Goal: Task Accomplishment & Management: Complete application form

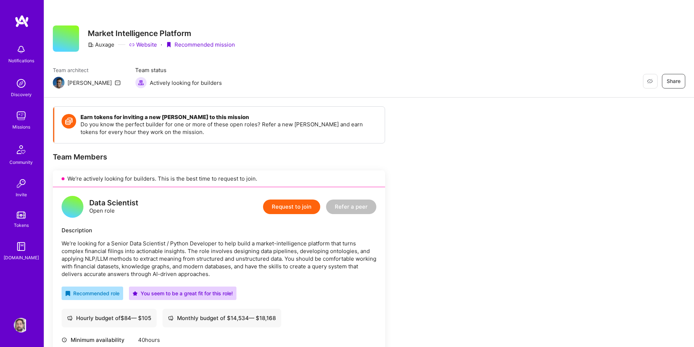
click at [141, 45] on link "Website" at bounding box center [143, 45] width 28 height 8
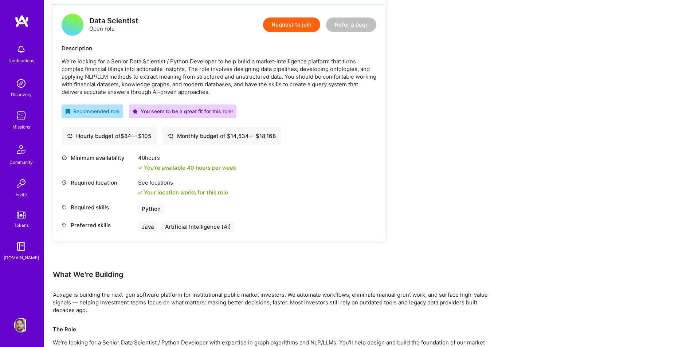
click at [166, 182] on div "See locations" at bounding box center [183, 183] width 90 height 8
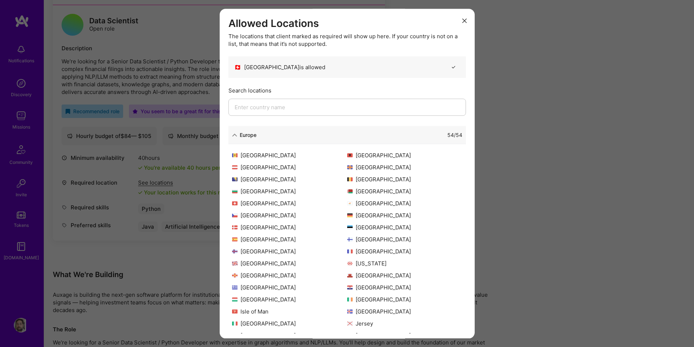
click at [235, 136] on icon "modal" at bounding box center [234, 135] width 5 height 5
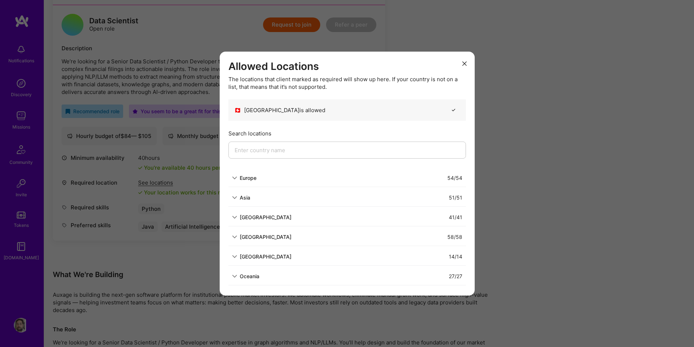
click at [464, 62] on icon "modal" at bounding box center [464, 64] width 4 height 4
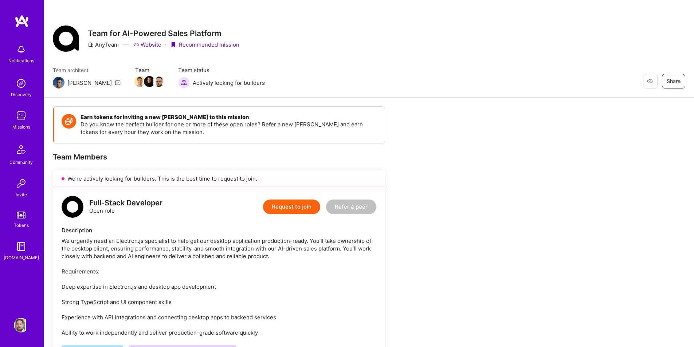
click at [21, 112] on img at bounding box center [21, 116] width 15 height 15
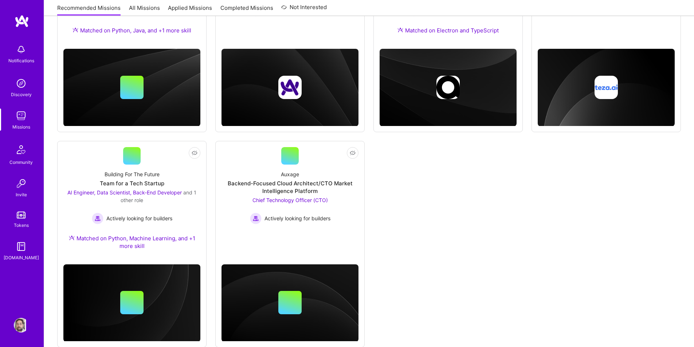
scroll to position [200, 0]
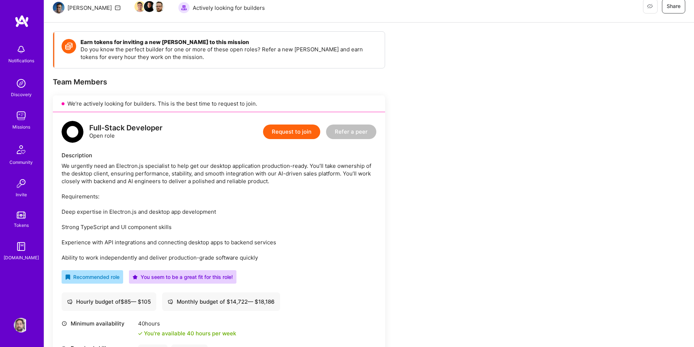
scroll to position [39, 0]
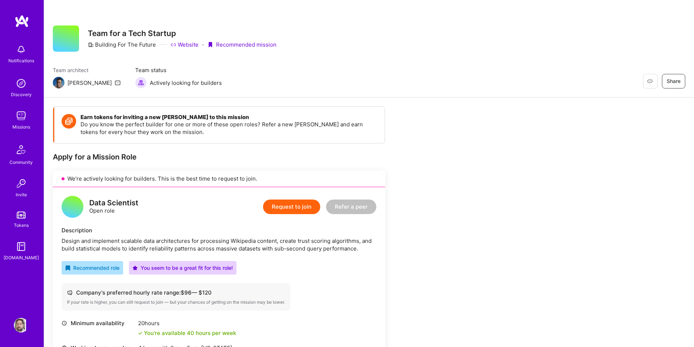
click at [288, 204] on button "Request to join" at bounding box center [291, 207] width 57 height 15
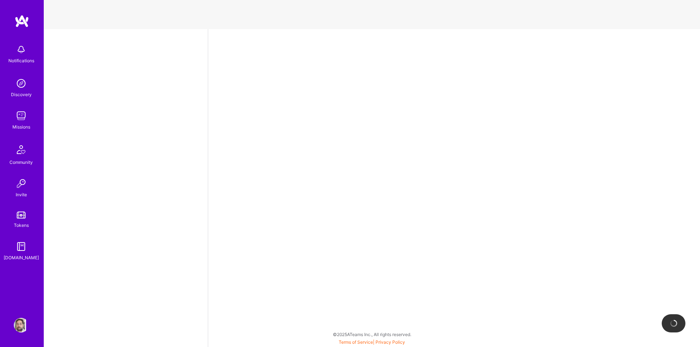
select select "CH"
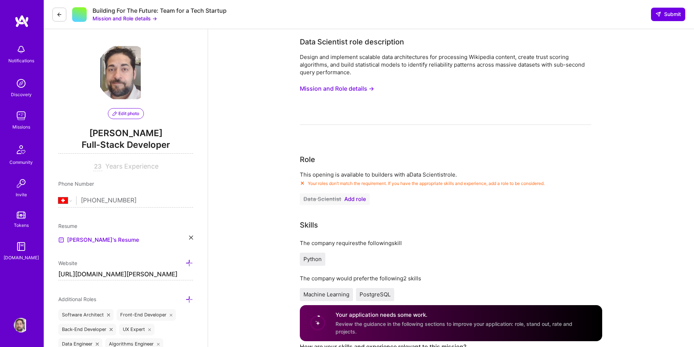
click at [356, 197] on span "Add role" at bounding box center [355, 199] width 22 height 6
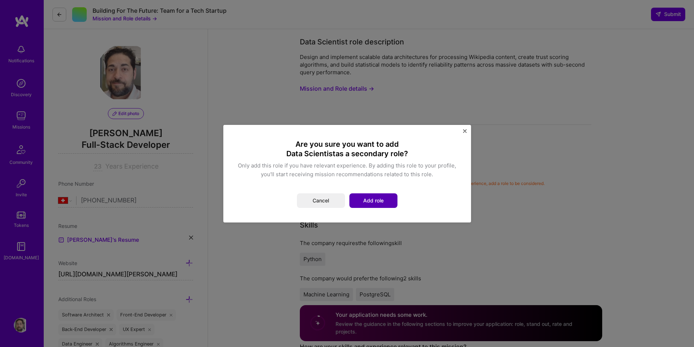
click at [379, 201] on button "Add role" at bounding box center [373, 200] width 48 height 15
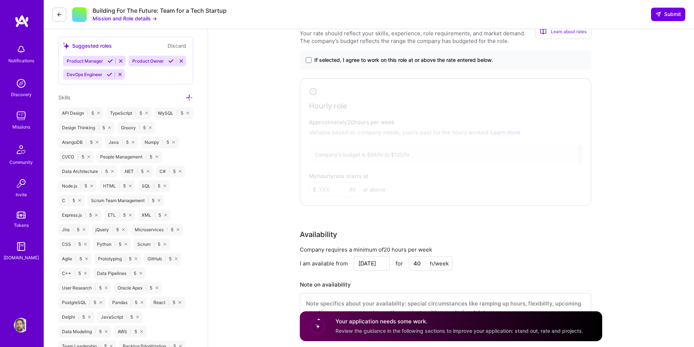
scroll to position [547, 0]
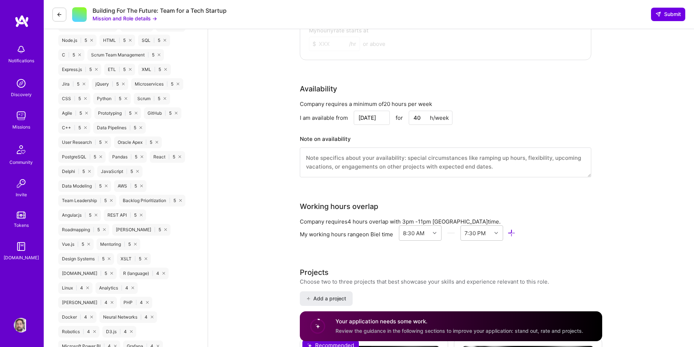
click at [417, 120] on input "40" at bounding box center [431, 118] width 44 height 14
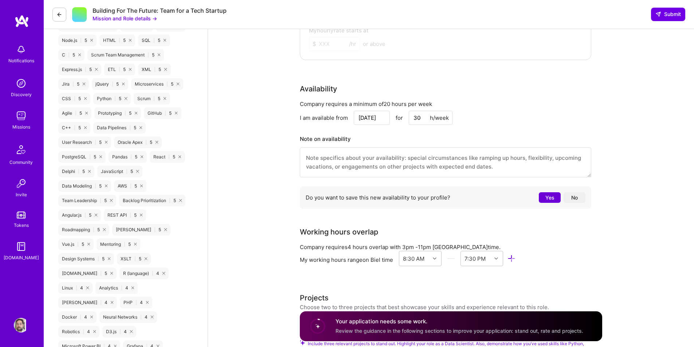
click at [416, 119] on input "30" at bounding box center [431, 118] width 44 height 14
type input "40"
click at [526, 116] on div "I am available from Oct 3 for 40 h/week" at bounding box center [445, 118] width 291 height 14
click at [576, 198] on button "No" at bounding box center [575, 197] width 22 height 11
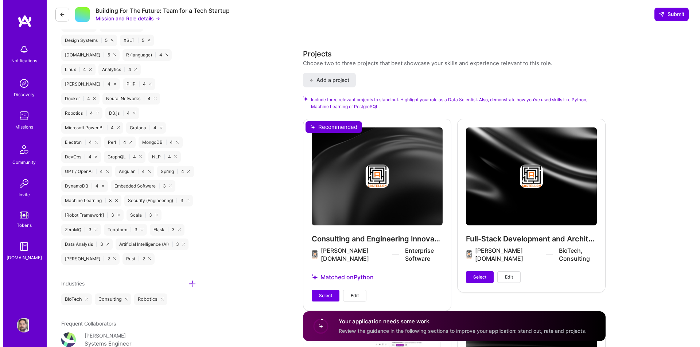
scroll to position [802, 0]
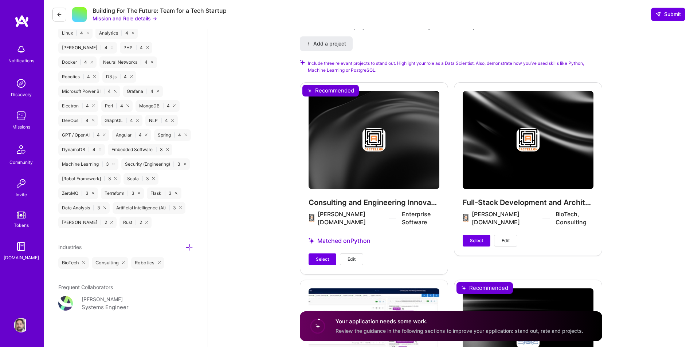
click at [355, 256] on span "Edit" at bounding box center [352, 259] width 8 height 7
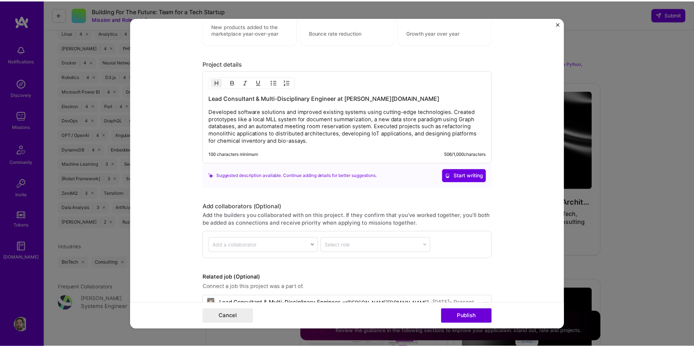
scroll to position [822, 0]
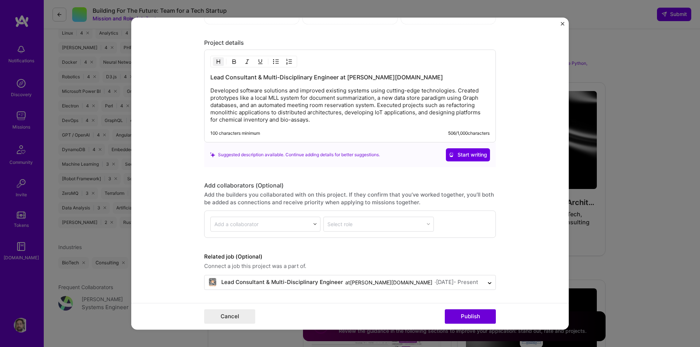
click at [562, 24] on img "Close" at bounding box center [562, 24] width 4 height 4
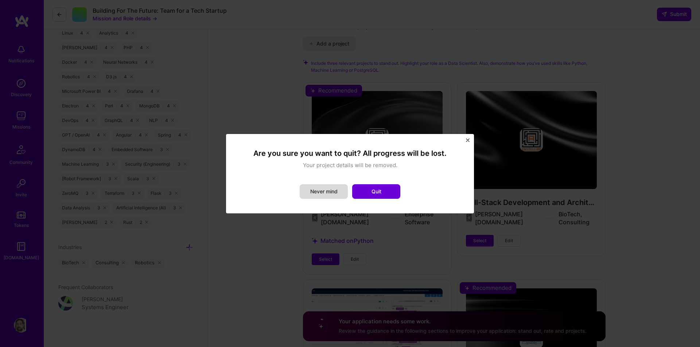
click at [325, 195] on button "Never mind" at bounding box center [323, 191] width 48 height 15
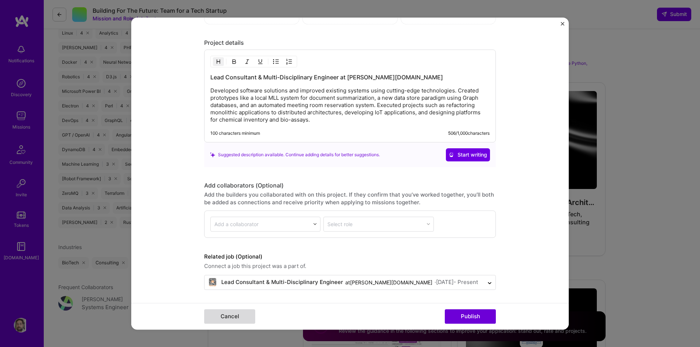
click at [235, 319] on button "Cancel" at bounding box center [229, 316] width 51 height 15
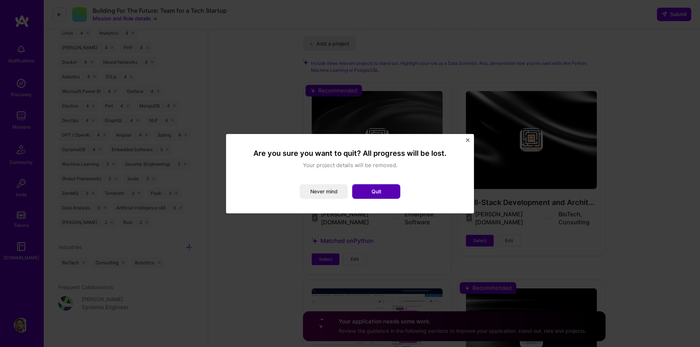
click at [366, 194] on button "Quit" at bounding box center [376, 191] width 48 height 15
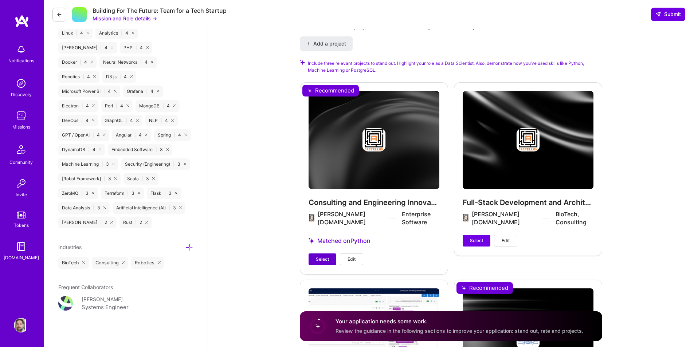
click at [323, 256] on span "Select" at bounding box center [322, 259] width 13 height 7
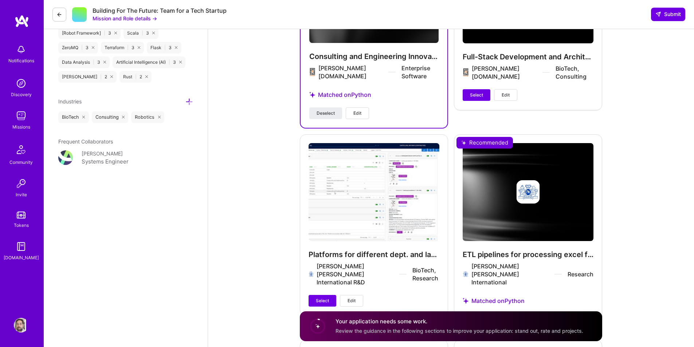
scroll to position [1020, 0]
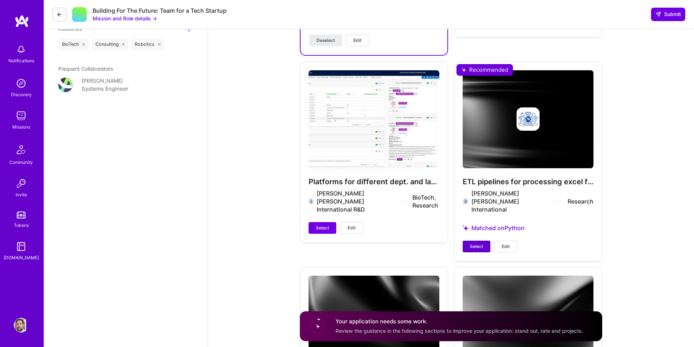
click at [480, 243] on span "Select" at bounding box center [476, 246] width 13 height 7
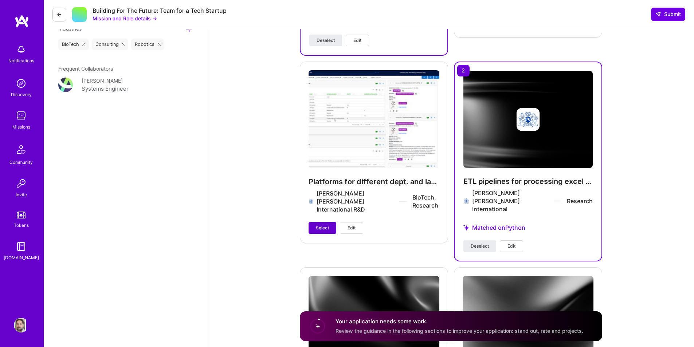
click at [320, 225] on span "Select" at bounding box center [322, 228] width 13 height 7
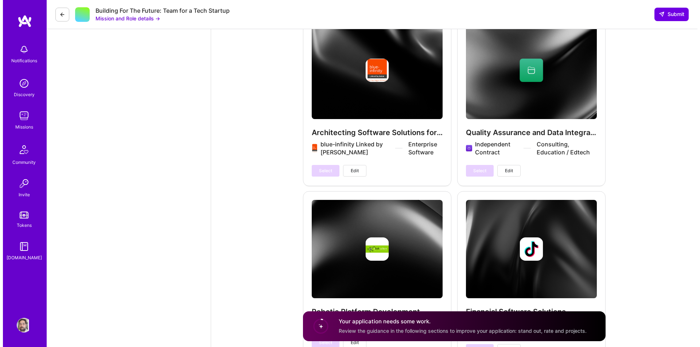
scroll to position [1312, 0]
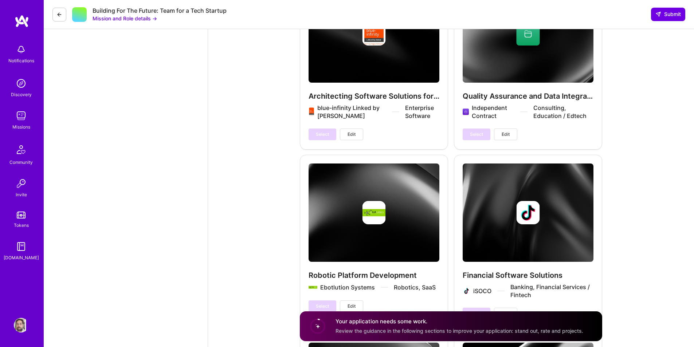
click at [510, 131] on span "Edit" at bounding box center [506, 134] width 8 height 7
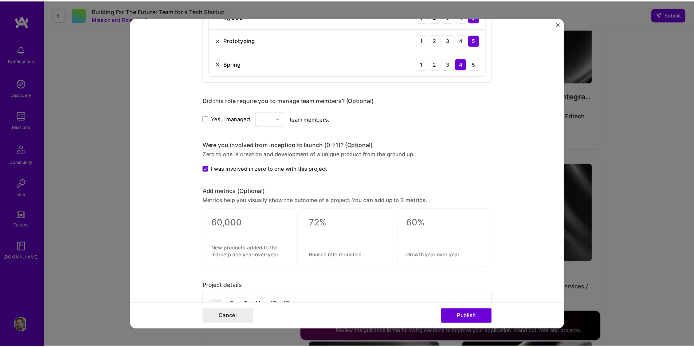
scroll to position [547, 0]
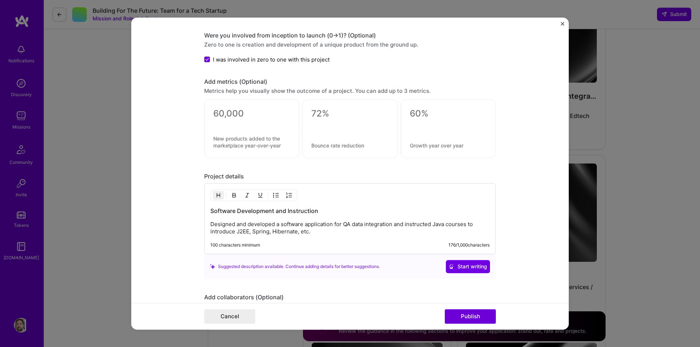
click at [561, 25] on img "Close" at bounding box center [562, 24] width 4 height 4
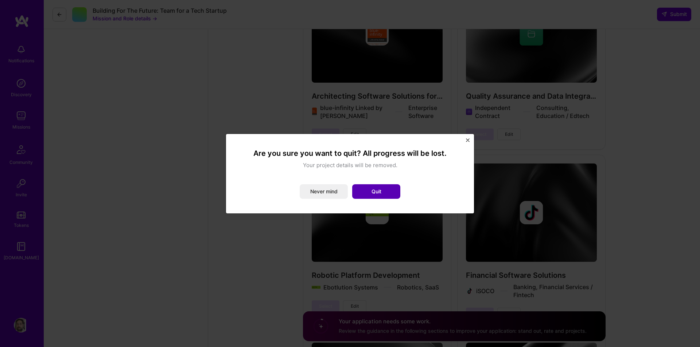
click at [373, 192] on button "Quit" at bounding box center [376, 191] width 48 height 15
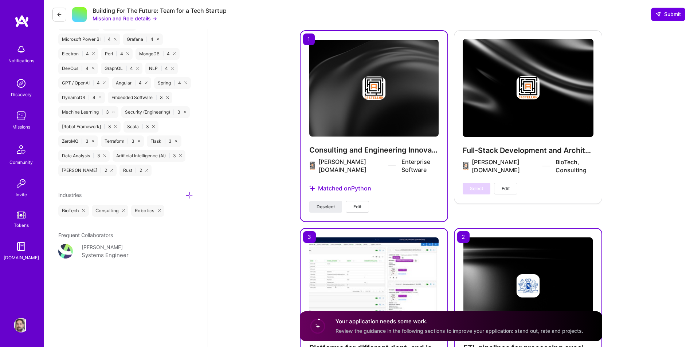
scroll to position [562, 0]
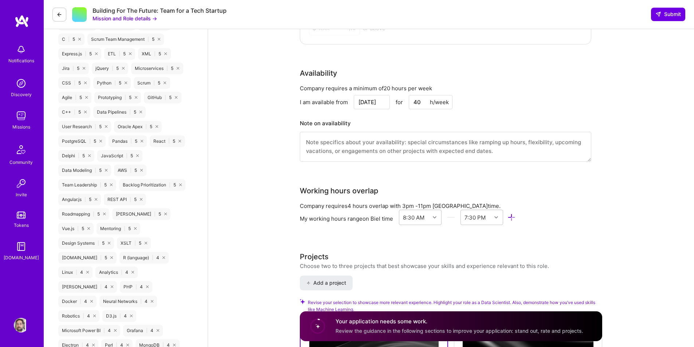
click at [360, 321] on h4 "Your application needs some work." at bounding box center [460, 322] width 248 height 8
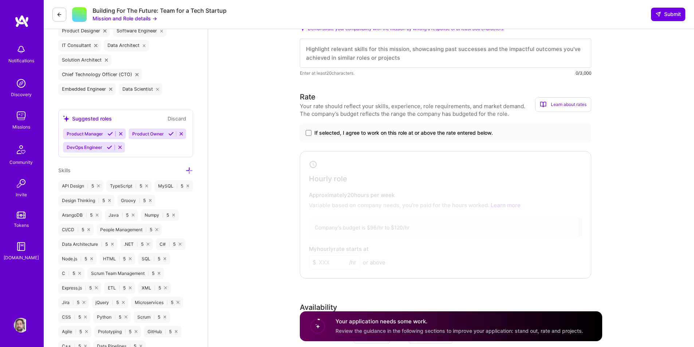
scroll to position [0, 0]
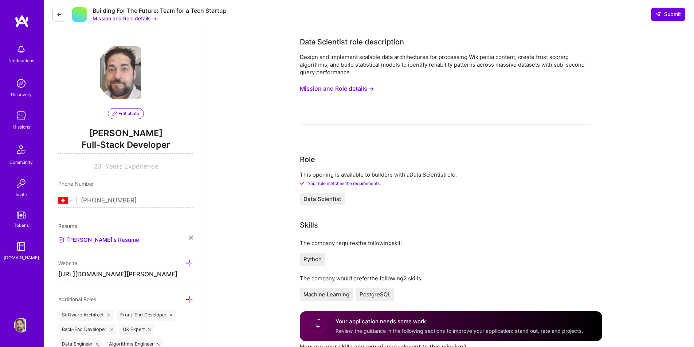
click at [354, 88] on button "Mission and Role details →" at bounding box center [337, 88] width 74 height 13
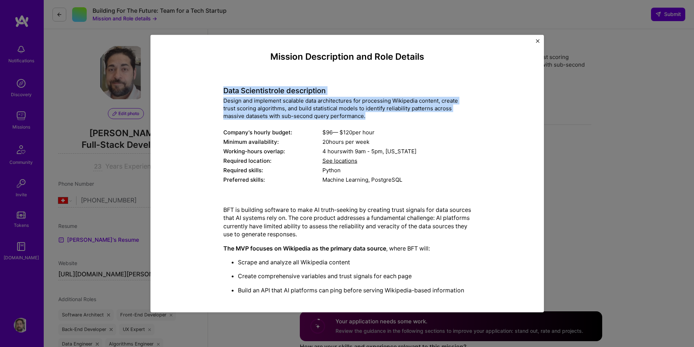
copy div "Data Scientist role description Design and implement scalable data architecture…"
drag, startPoint x: 219, startPoint y: 91, endPoint x: 371, endPoint y: 113, distance: 152.8
click at [371, 113] on div "Mission Description and Role Details Data Scientist role description Design and…" at bounding box center [347, 247] width 360 height 392
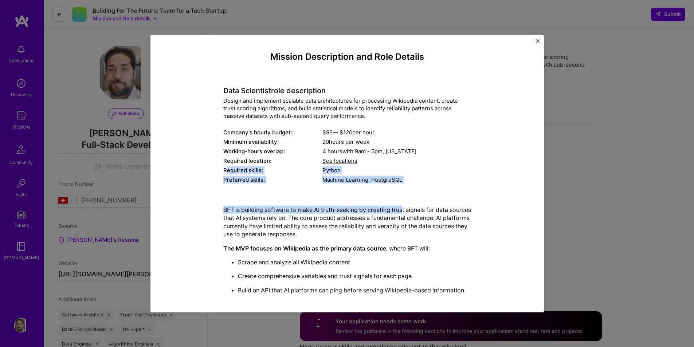
drag, startPoint x: 222, startPoint y: 170, endPoint x: 402, endPoint y: 194, distance: 180.8
click at [402, 194] on div "Mission Description and Role Details Data Scientist role description Design and…" at bounding box center [347, 247] width 248 height 392
click at [317, 189] on div "Mission Description and Role Details Data Scientist role description Design and…" at bounding box center [347, 247] width 248 height 392
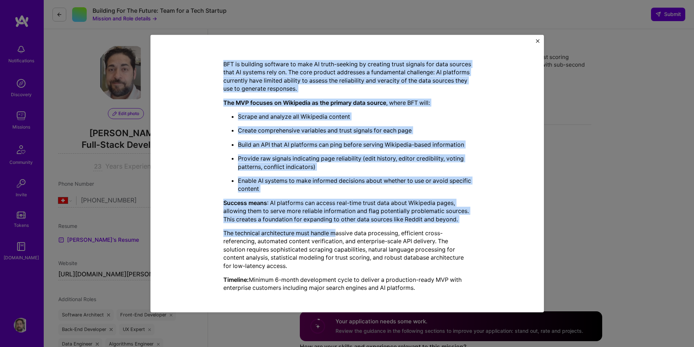
scroll to position [148, 0]
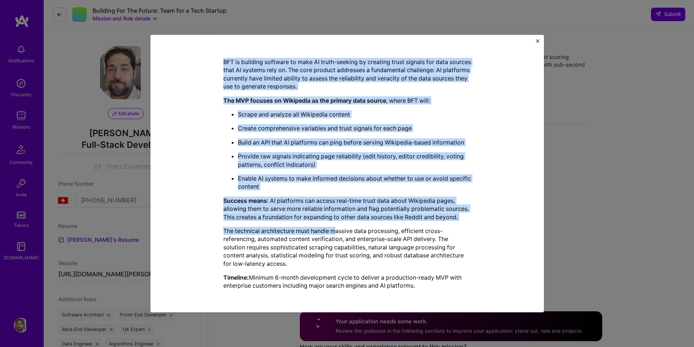
drag, startPoint x: 220, startPoint y: 169, endPoint x: 419, endPoint y: 288, distance: 231.9
click at [419, 288] on div "Mission Description and Role Details Data Scientist role description Design and…" at bounding box center [347, 99] width 360 height 392
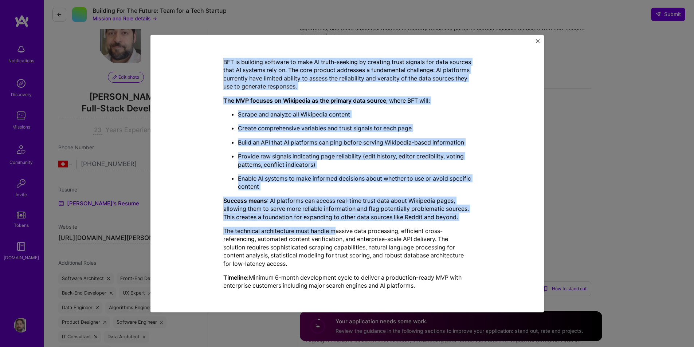
scroll to position [73, 0]
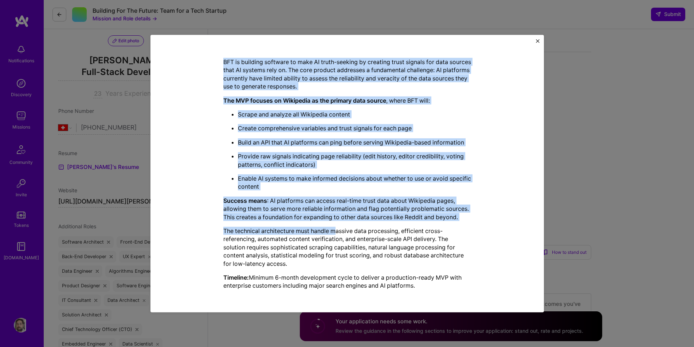
copy div "Required skills: Python Preferred skills: Machine Learning, PostgreSQL BFT is b…"
click at [537, 43] on button "Close" at bounding box center [538, 43] width 4 height 8
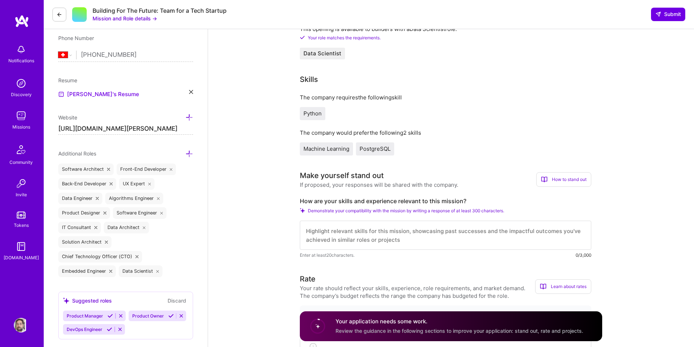
scroll to position [182, 0]
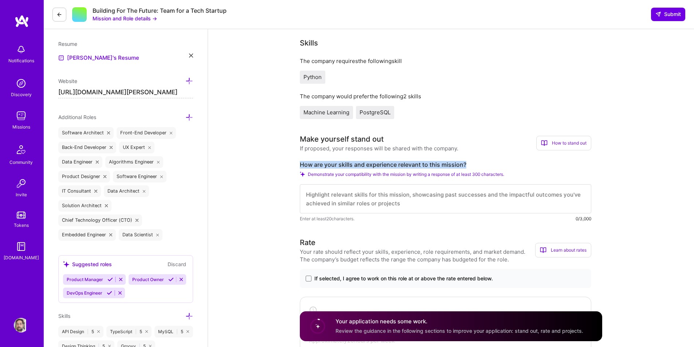
copy label "How are your skills and experience relevant to this mission?"
drag, startPoint x: 468, startPoint y: 166, endPoint x: 301, endPoint y: 165, distance: 167.6
click at [301, 165] on label "How are your skills and experience relevant to this mission?" at bounding box center [445, 165] width 291 height 8
click at [308, 278] on span at bounding box center [309, 279] width 6 height 6
click at [0, 0] on input "If selected, I agree to work on this role at or above the rate entered below." at bounding box center [0, 0] width 0 height 0
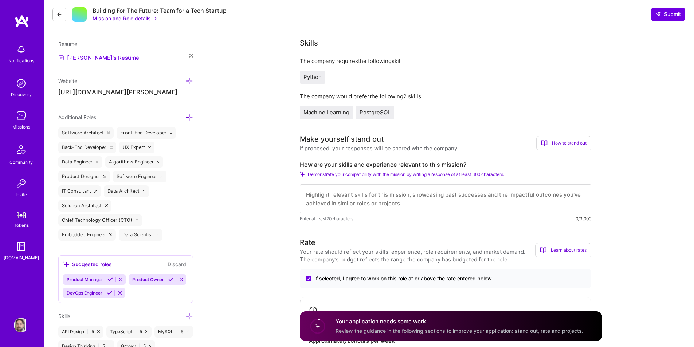
scroll to position [328, 0]
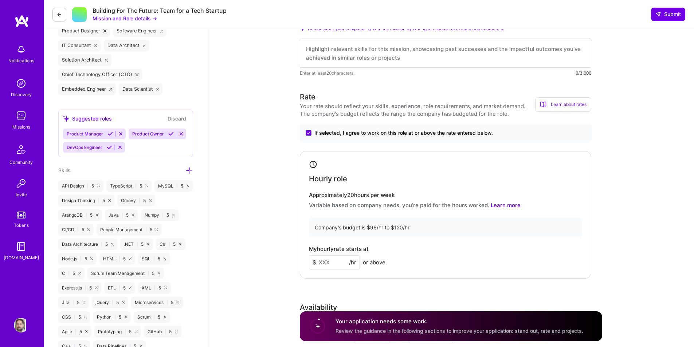
click at [331, 261] on input at bounding box center [334, 262] width 51 height 14
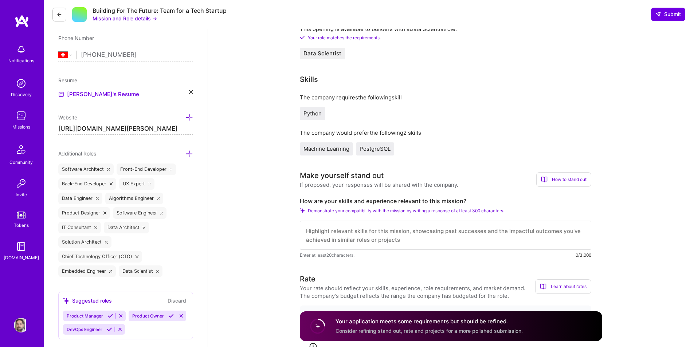
scroll to position [0, 0]
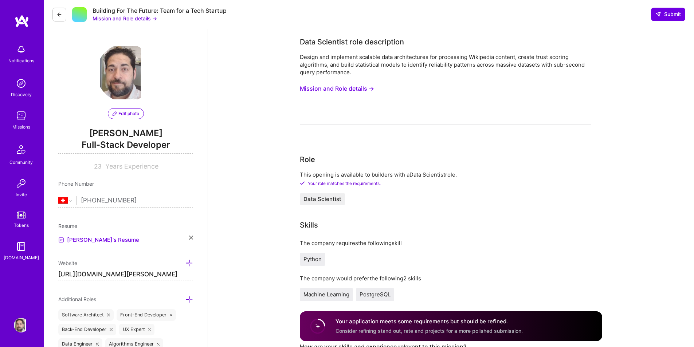
type input "120"
click at [361, 89] on button "Mission and Role details →" at bounding box center [337, 88] width 74 height 13
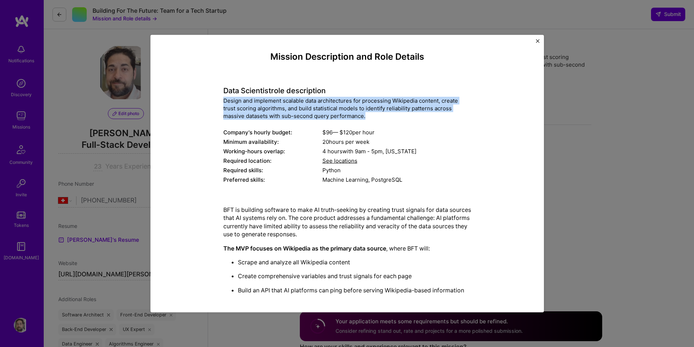
copy div "Design and implement scalable data architectures for processing Wikipedia conte…"
drag, startPoint x: 220, startPoint y: 102, endPoint x: 379, endPoint y: 108, distance: 158.6
click at [370, 117] on div "Mission Description and Role Details Data Scientist role description Design and…" at bounding box center [347, 247] width 360 height 392
click at [625, 202] on div "Mission Description and Role Details Data Scientist role description Design and…" at bounding box center [347, 173] width 694 height 347
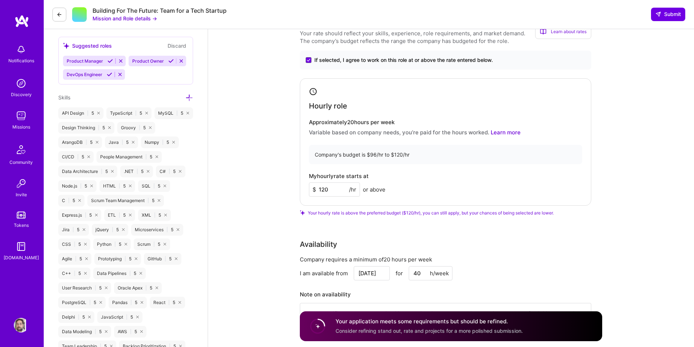
scroll to position [219, 0]
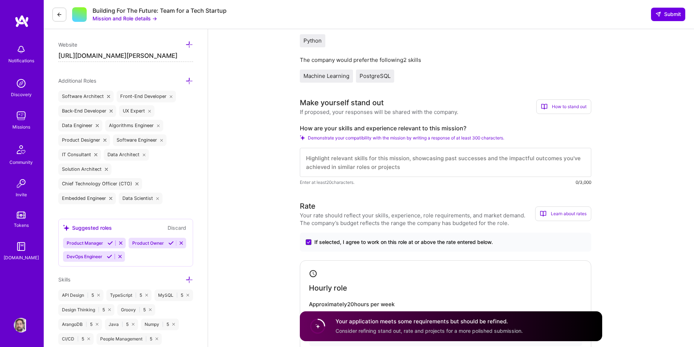
click at [469, 324] on h4 "Your application meets some requirements but should be refined." at bounding box center [429, 322] width 187 height 8
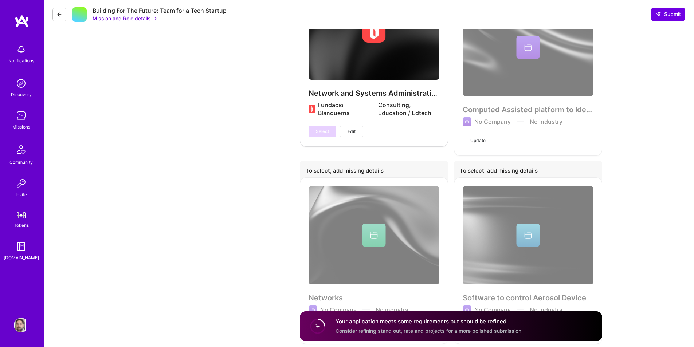
scroll to position [2066, 0]
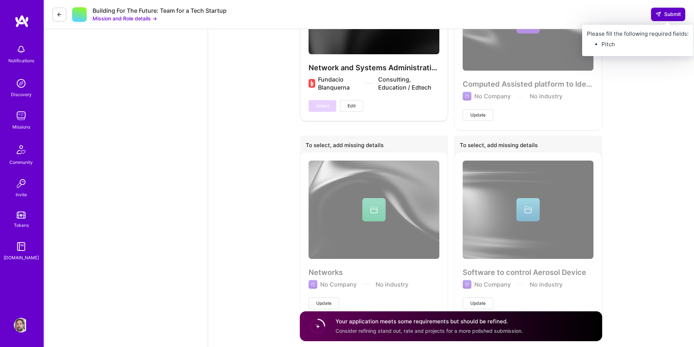
click at [674, 14] on span "Submit" at bounding box center [668, 14] width 26 height 7
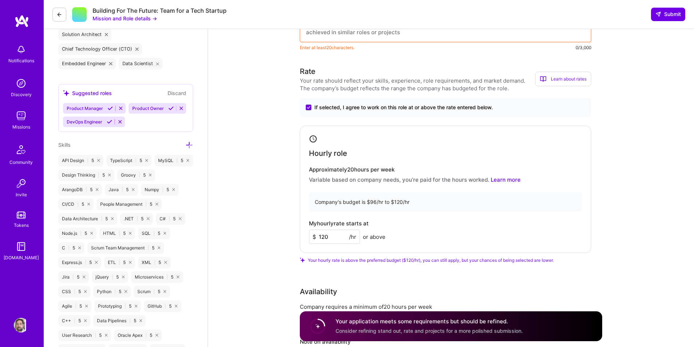
scroll to position [208, 0]
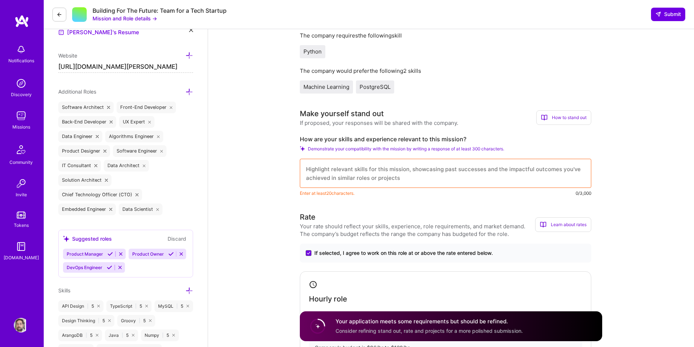
click at [318, 174] on textarea at bounding box center [445, 173] width 291 height 29
paste textarea "I leverage expertise in Python and PostgreSQL alongside hands-on experience in …"
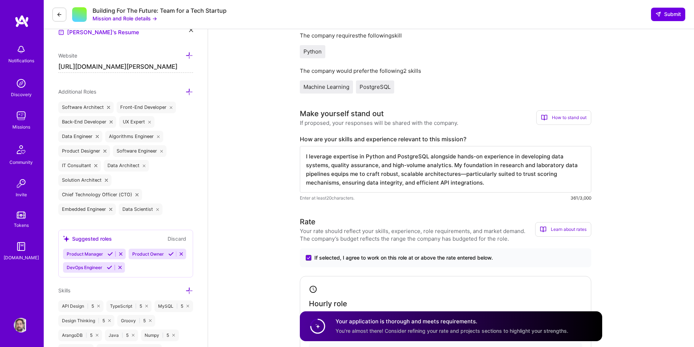
type textarea "I leverage expertise in Python and PostgreSQL alongside hands-on experience in …"
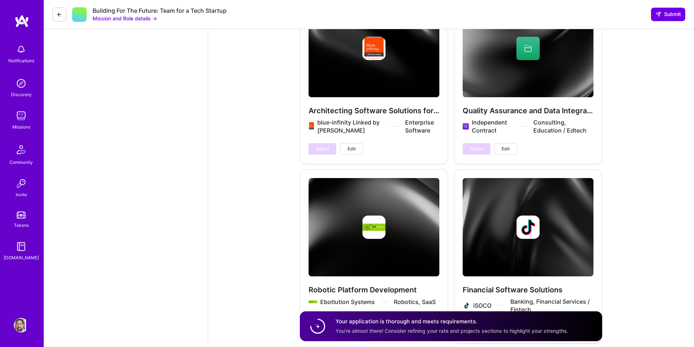
scroll to position [1640, 0]
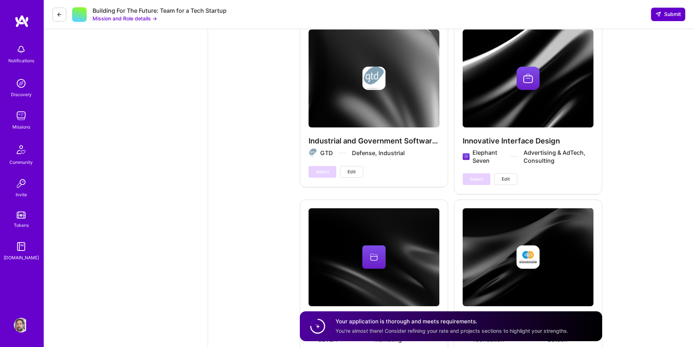
click at [658, 14] on icon at bounding box center [658, 14] width 6 height 6
click at [670, 13] on span "Submit" at bounding box center [668, 14] width 26 height 7
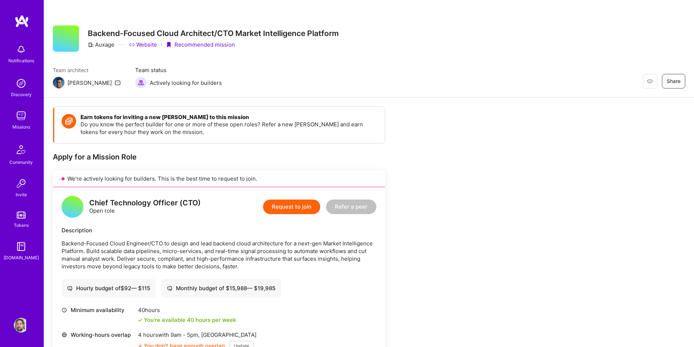
scroll to position [73, 0]
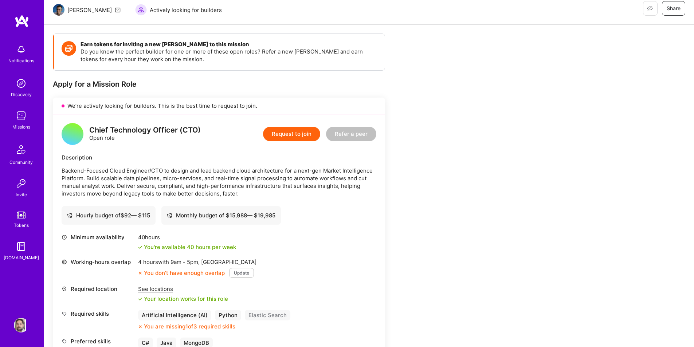
click at [242, 273] on button "Update" at bounding box center [241, 273] width 25 height 10
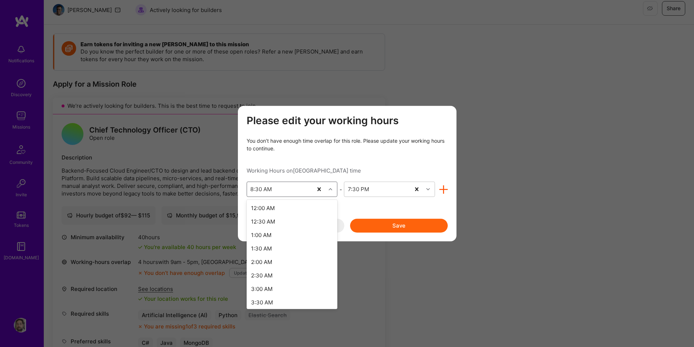
click at [330, 189] on icon "modal" at bounding box center [331, 190] width 4 height 4
click at [271, 271] on div "7:30 AM" at bounding box center [292, 271] width 91 height 13
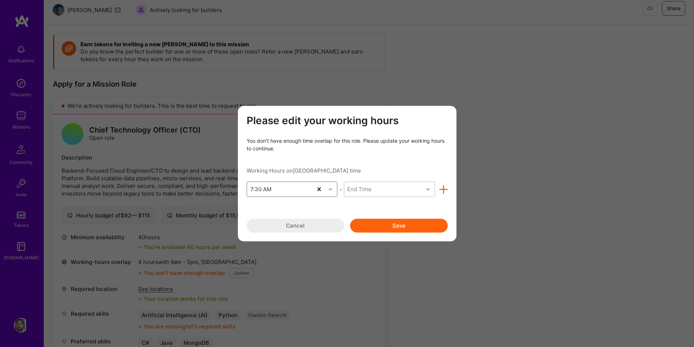
click at [429, 189] on icon "modal" at bounding box center [428, 190] width 4 height 4
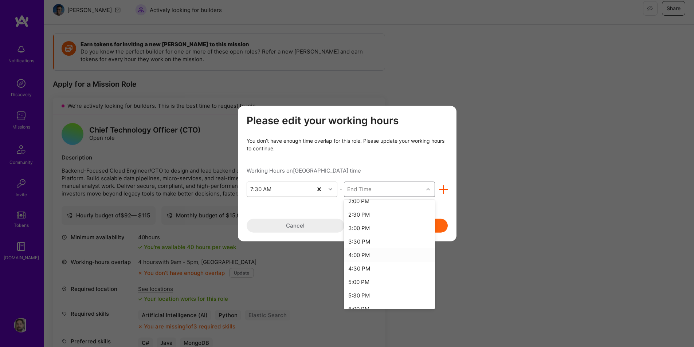
scroll to position [255, 0]
click at [362, 275] on div "7:30 PM" at bounding box center [389, 276] width 91 height 13
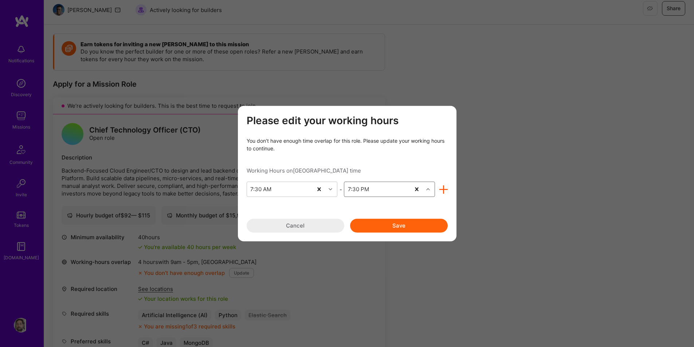
click at [396, 224] on button "Save" at bounding box center [399, 226] width 98 height 14
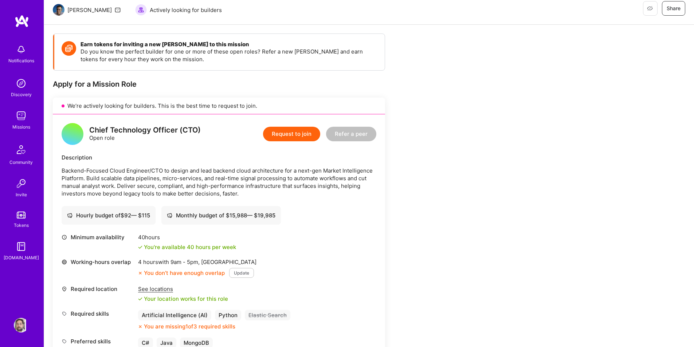
scroll to position [0, 0]
